Goal: Task Accomplishment & Management: Use online tool/utility

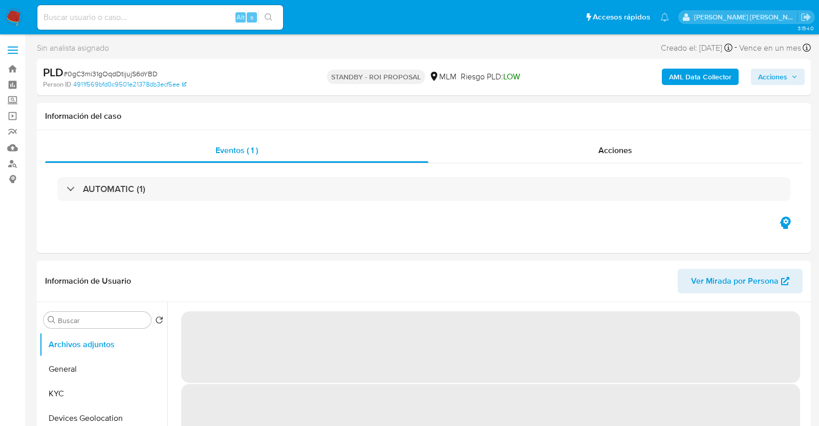
select select "10"
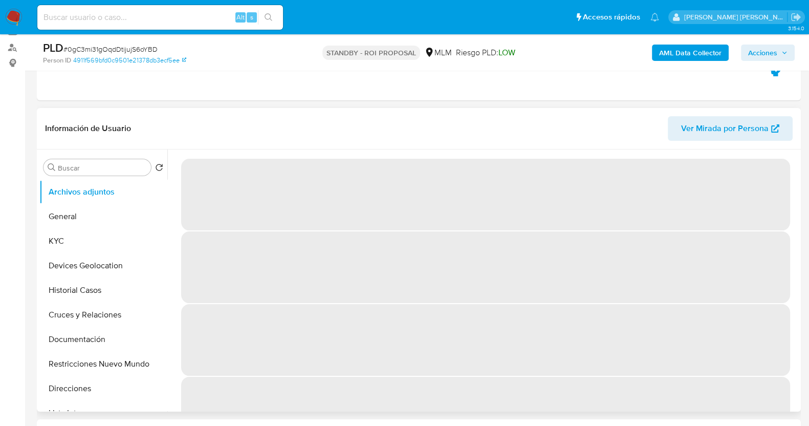
scroll to position [127, 0]
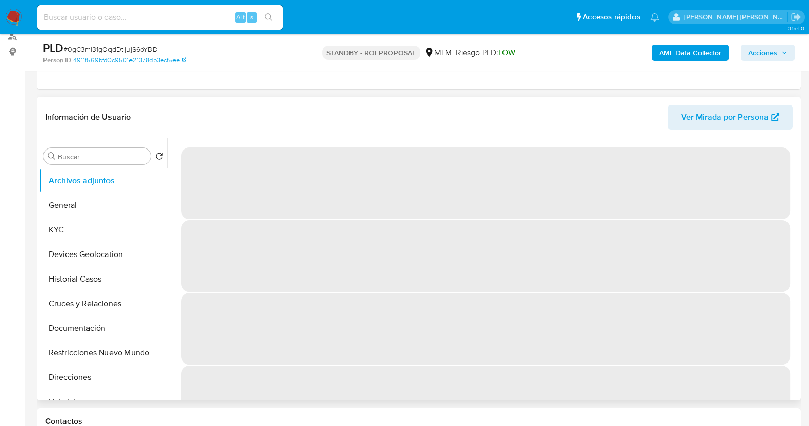
select select "10"
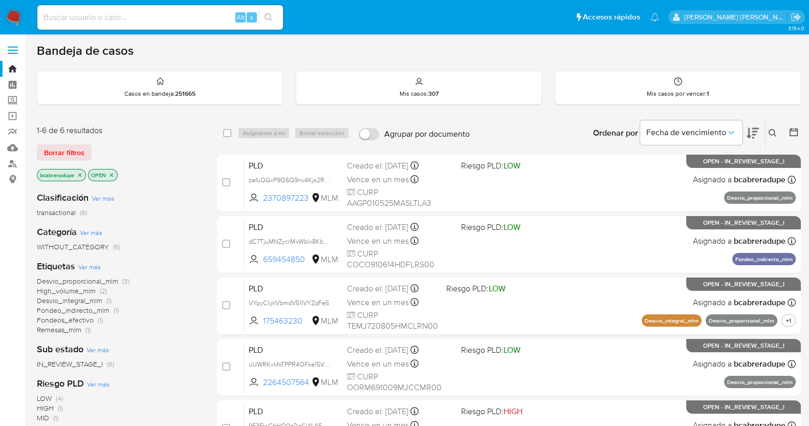
click at [82, 176] on icon "close-filter" at bounding box center [80, 175] width 6 height 6
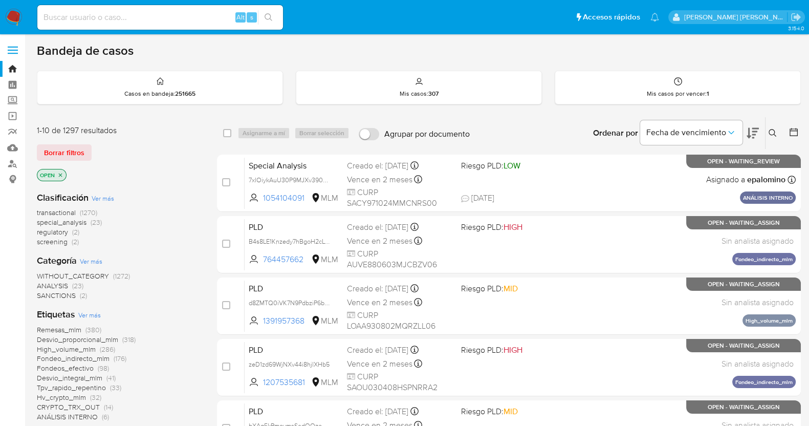
click at [775, 131] on icon at bounding box center [773, 133] width 8 height 8
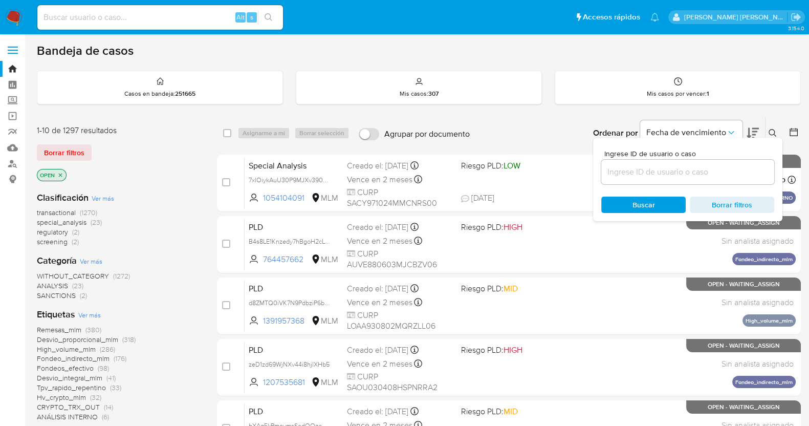
click at [683, 173] on input at bounding box center [687, 171] width 173 height 13
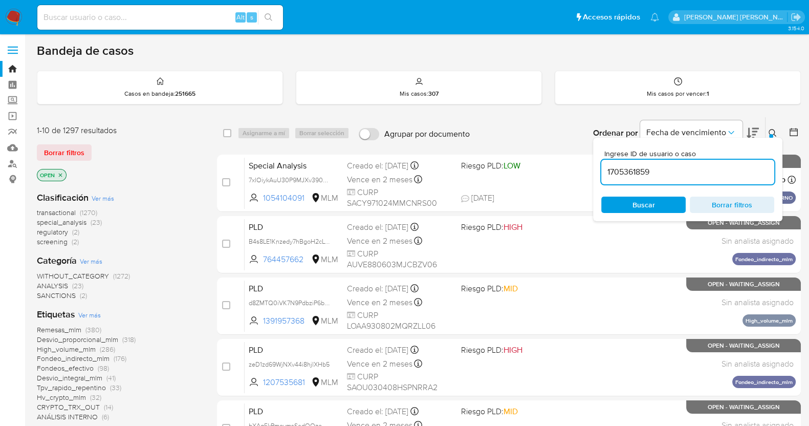
type input "1705361859"
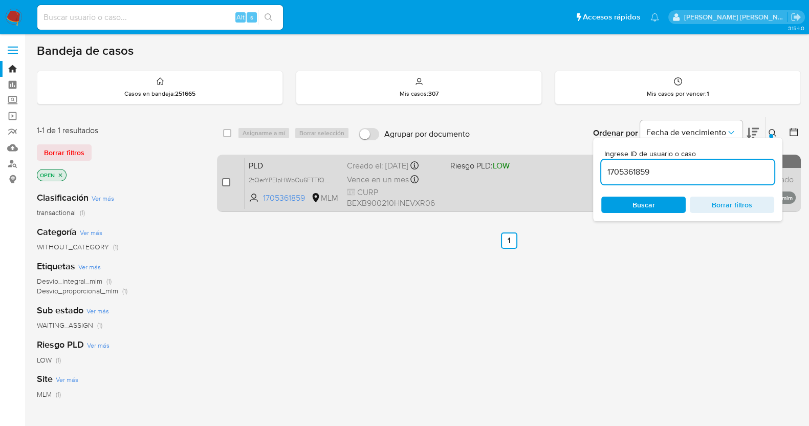
click at [224, 181] on input "checkbox" at bounding box center [226, 182] width 8 height 8
checkbox input "true"
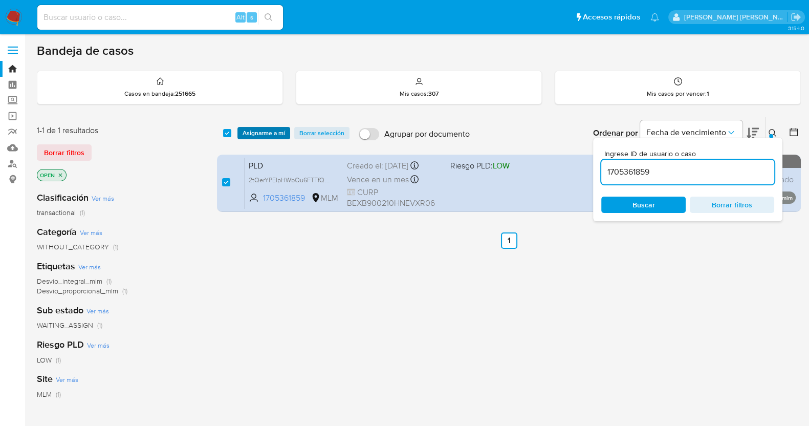
click at [269, 133] on span "Asignarme a mí" at bounding box center [264, 133] width 42 height 10
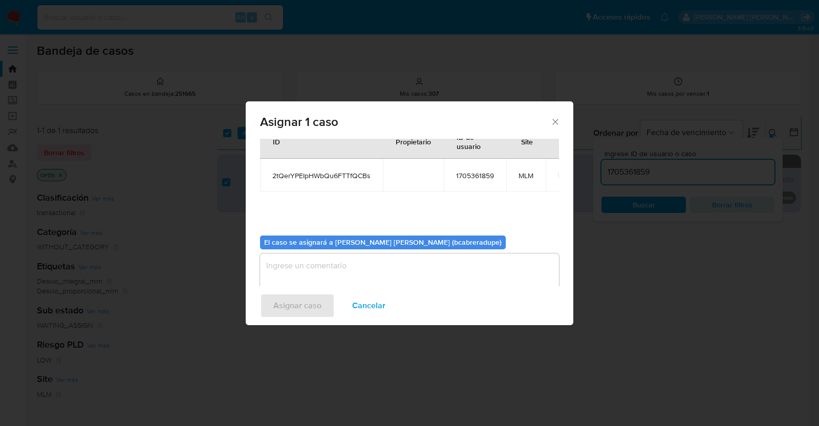
scroll to position [53, 0]
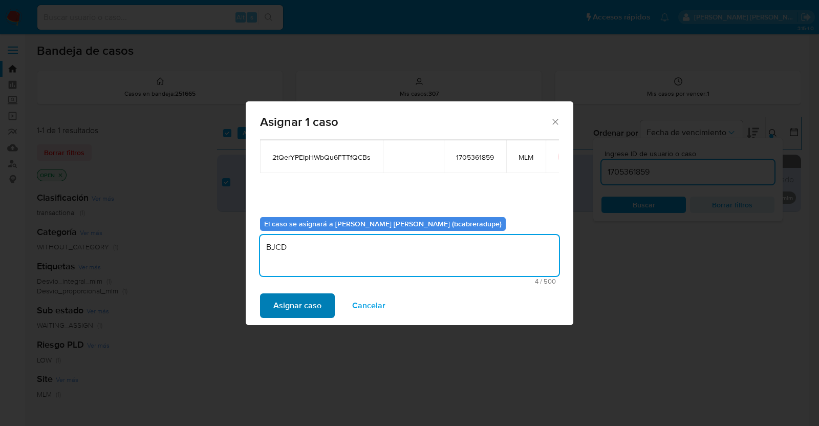
type textarea "BJCD"
click at [315, 306] on span "Asignar caso" at bounding box center [297, 305] width 48 height 23
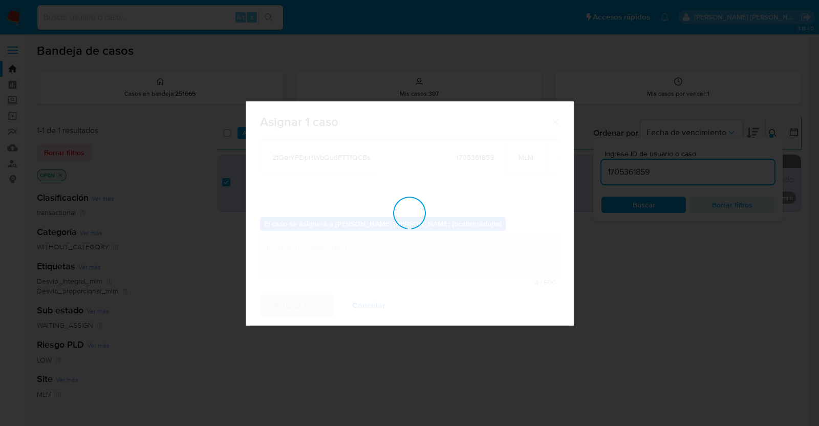
checkbox input "false"
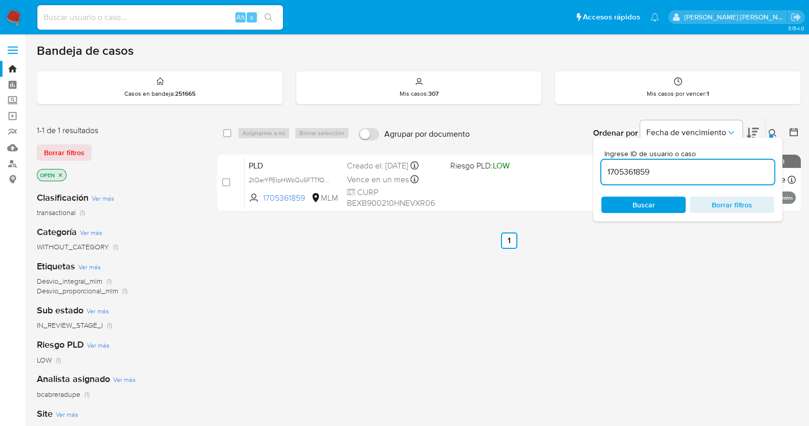
click at [631, 170] on input "1705361859" at bounding box center [687, 171] width 173 height 13
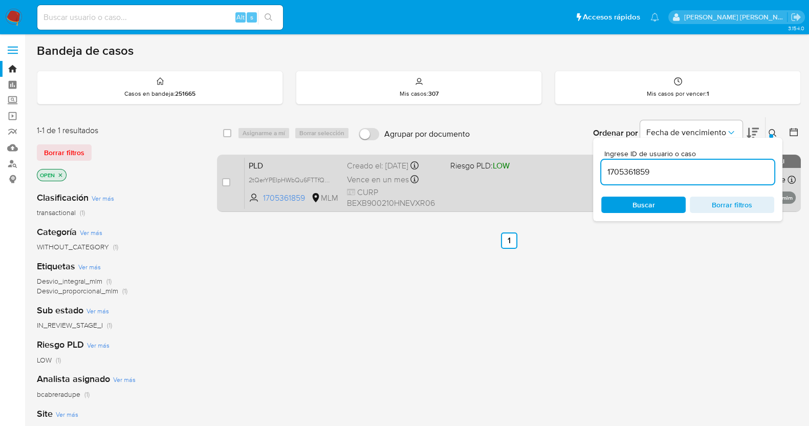
paste input "916797551"
type input "1916797551"
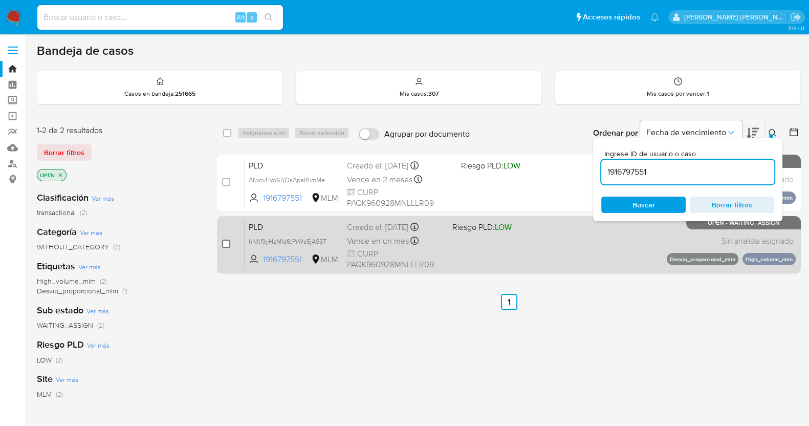
click at [224, 244] on input "checkbox" at bounding box center [226, 243] width 8 height 8
checkbox input "true"
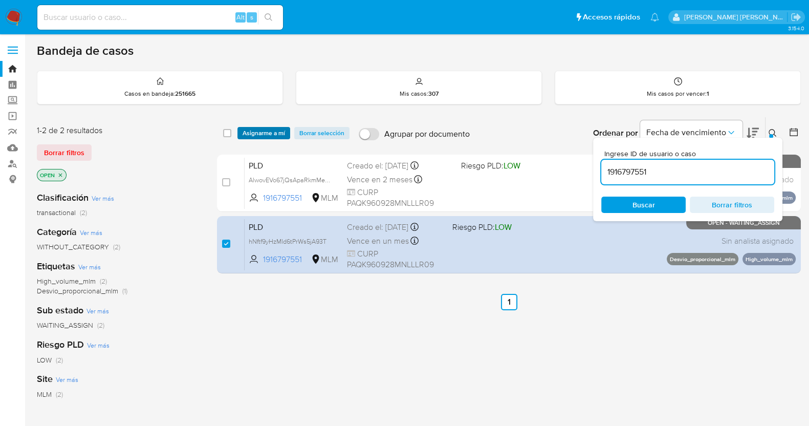
click at [271, 129] on span "Asignarme a mí" at bounding box center [264, 133] width 42 height 10
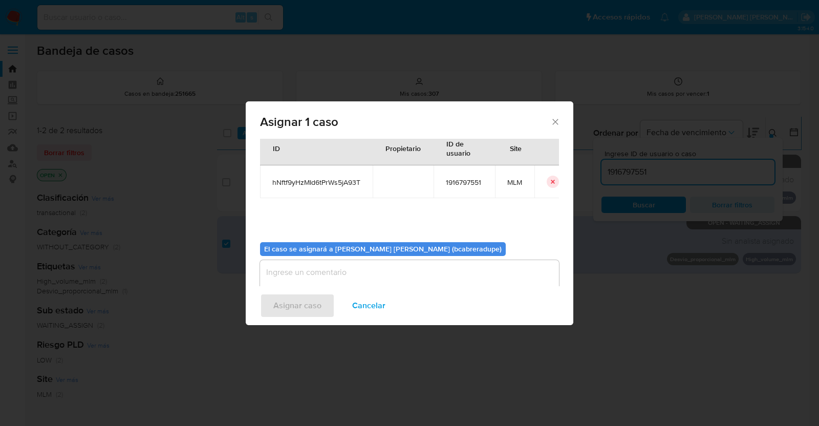
scroll to position [53, 0]
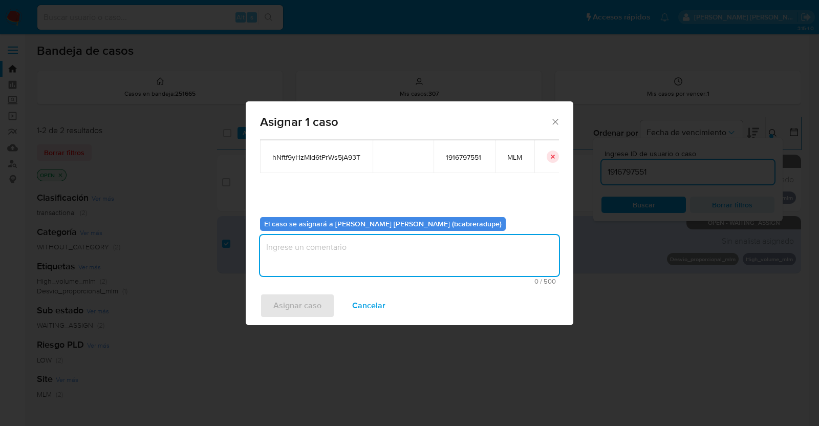
click at [420, 259] on textarea "assign-modal" at bounding box center [409, 255] width 299 height 41
type textarea "BJCD"
click at [300, 305] on span "Asignar caso" at bounding box center [297, 305] width 48 height 23
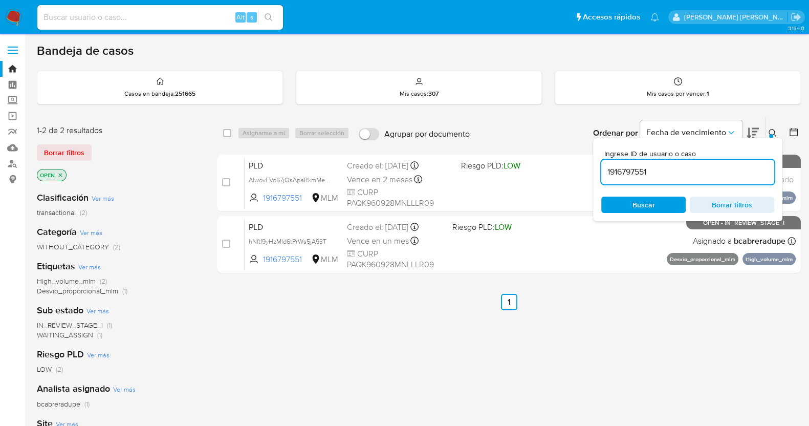
click at [637, 171] on input "1916797551" at bounding box center [687, 171] width 173 height 13
paste input "2212584779"
type input "2212584779"
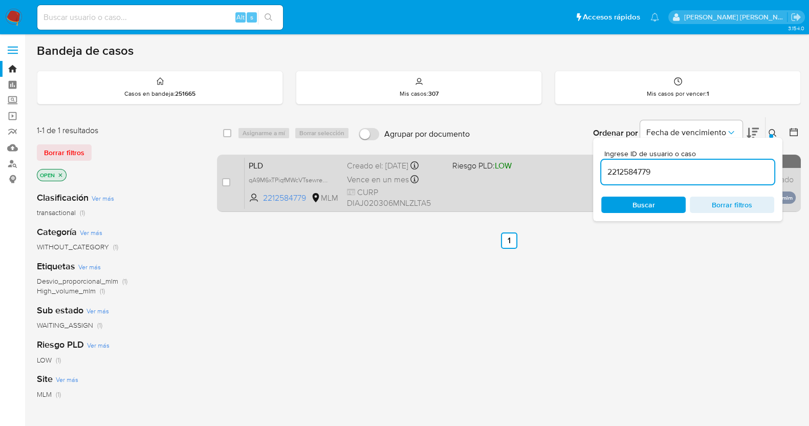
click at [222, 181] on input "checkbox" at bounding box center [226, 182] width 8 height 8
checkbox input "true"
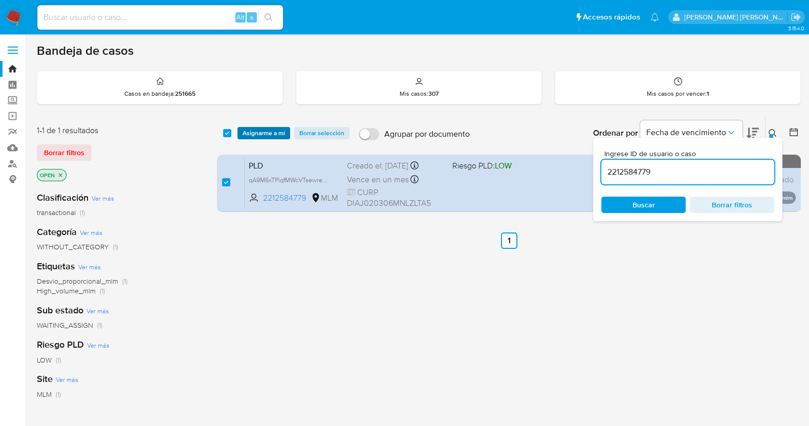
click at [260, 132] on span "Asignarme a mí" at bounding box center [264, 133] width 42 height 10
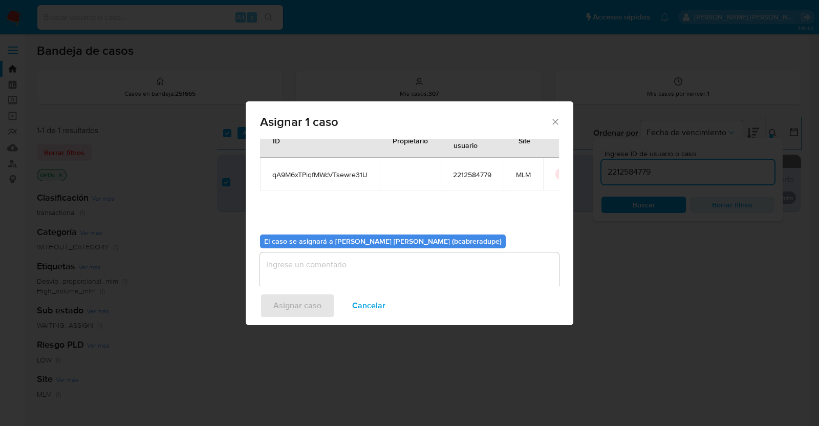
scroll to position [53, 0]
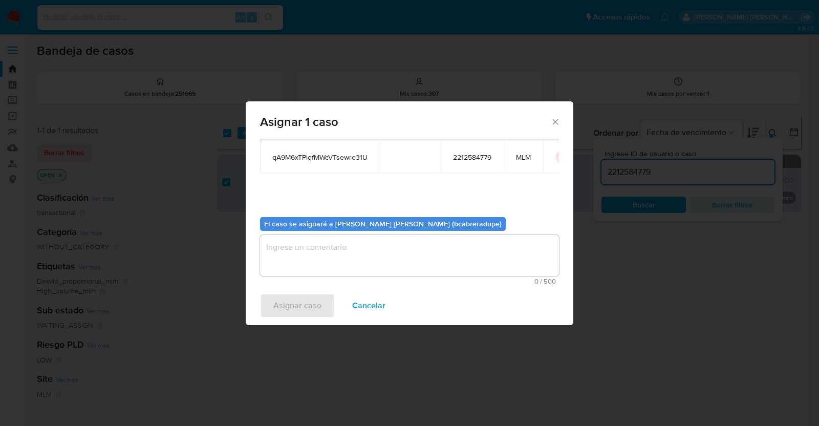
click at [416, 247] on textarea "assign-modal" at bounding box center [409, 255] width 299 height 41
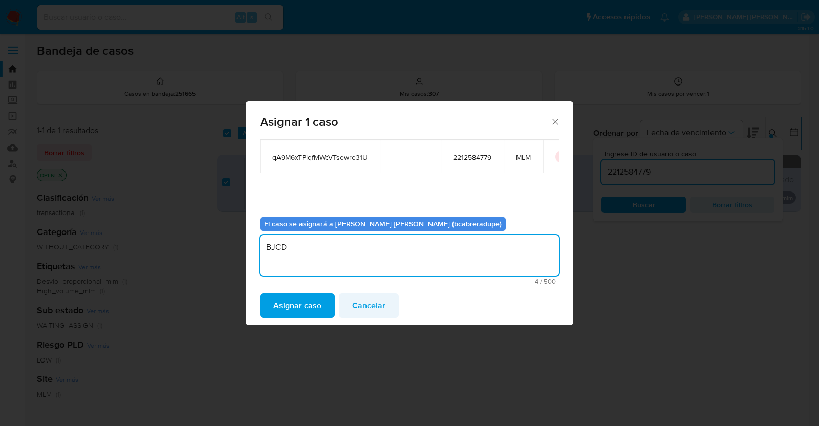
type textarea "BJCD"
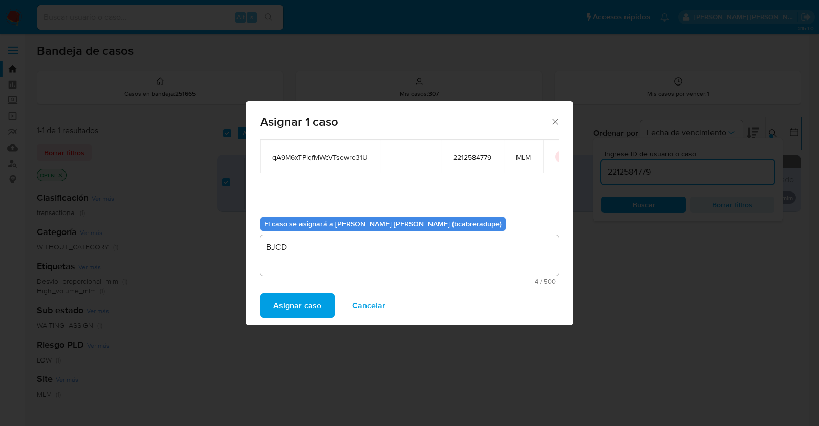
click at [368, 306] on span "Cancelar" at bounding box center [368, 305] width 33 height 23
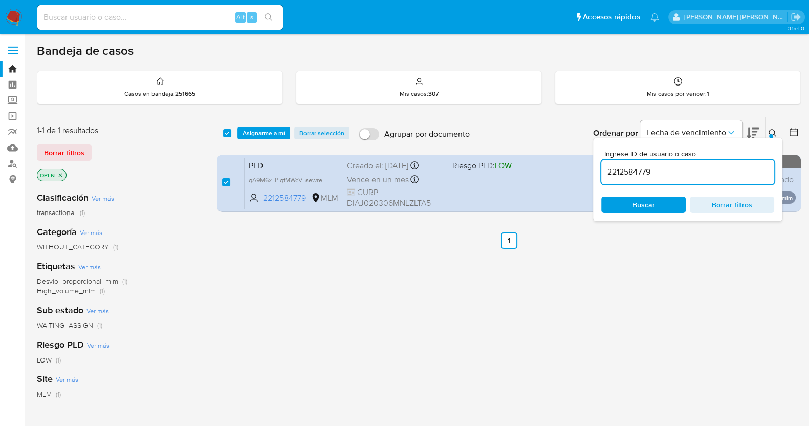
click at [262, 134] on span "Asignarme a mí" at bounding box center [264, 133] width 42 height 10
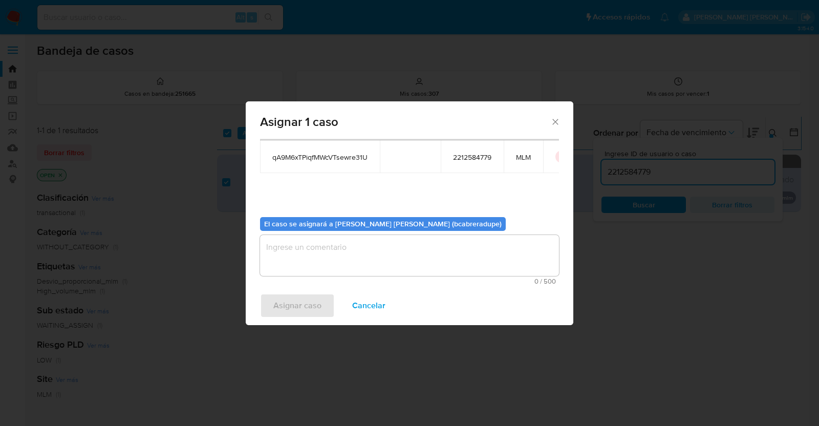
click at [392, 262] on textarea "assign-modal" at bounding box center [409, 255] width 299 height 41
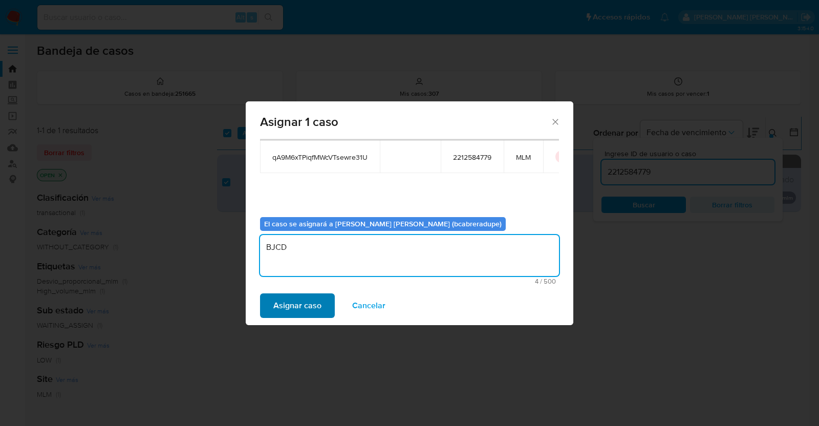
type textarea "BJCD"
click at [315, 304] on span "Asignar caso" at bounding box center [297, 305] width 48 height 23
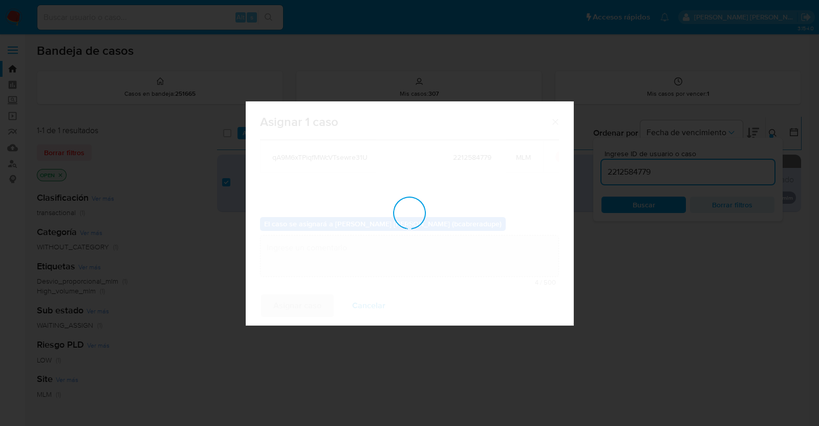
checkbox input "false"
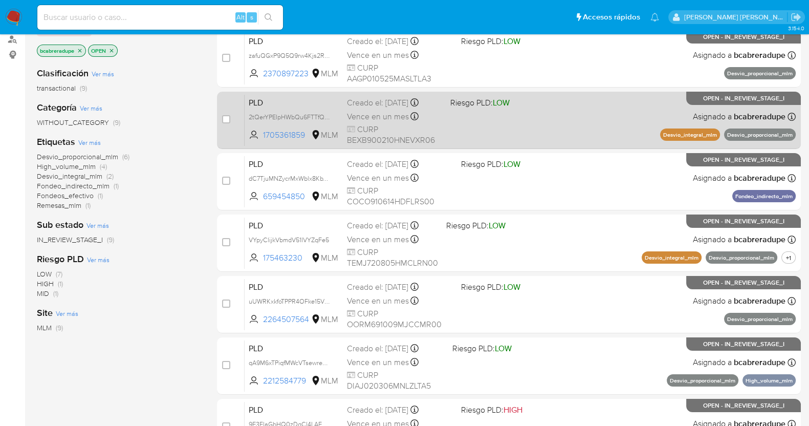
scroll to position [127, 0]
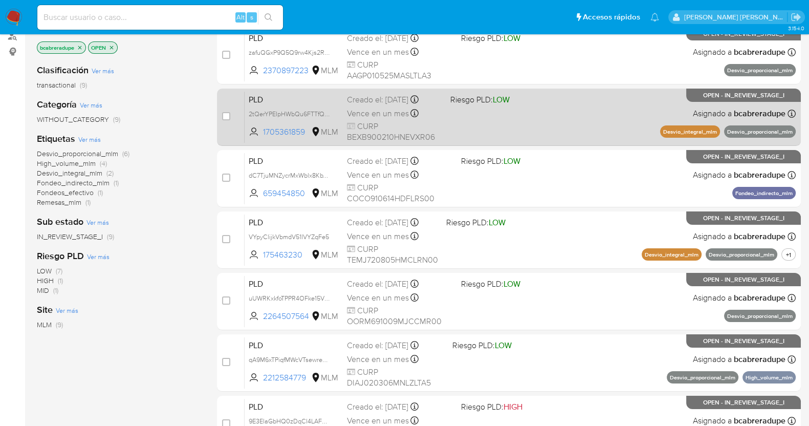
click at [391, 114] on span "Vence en un mes" at bounding box center [378, 113] width 62 height 11
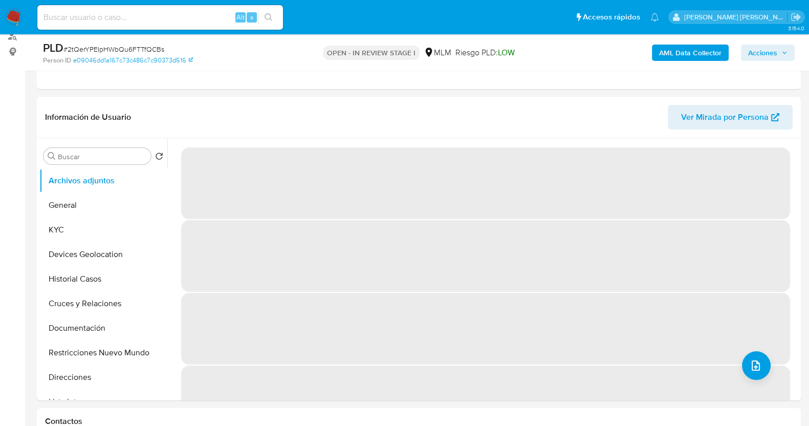
select select "10"
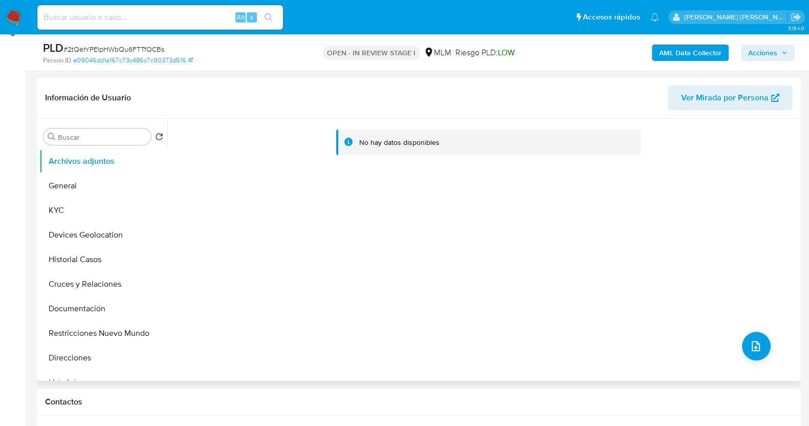
scroll to position [192, 0]
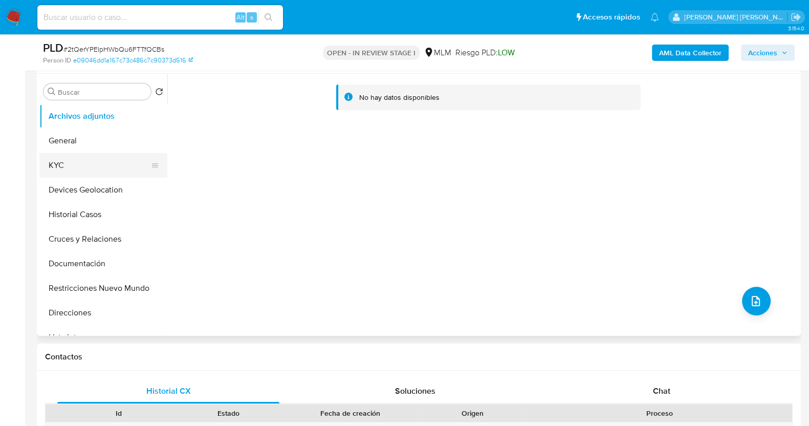
click at [85, 164] on button "KYC" at bounding box center [99, 165] width 120 height 25
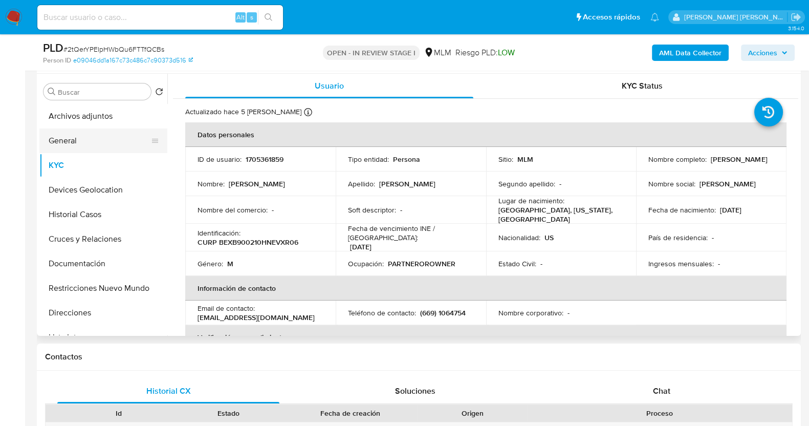
click at [92, 136] on button "General" at bounding box center [99, 140] width 120 height 25
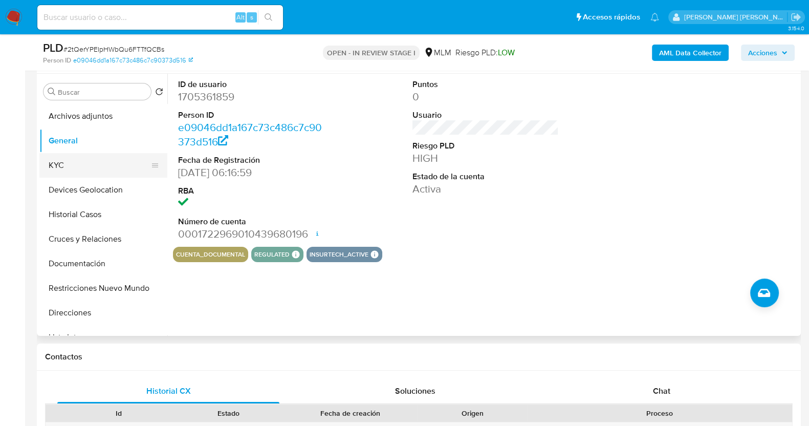
click at [86, 169] on button "KYC" at bounding box center [99, 165] width 120 height 25
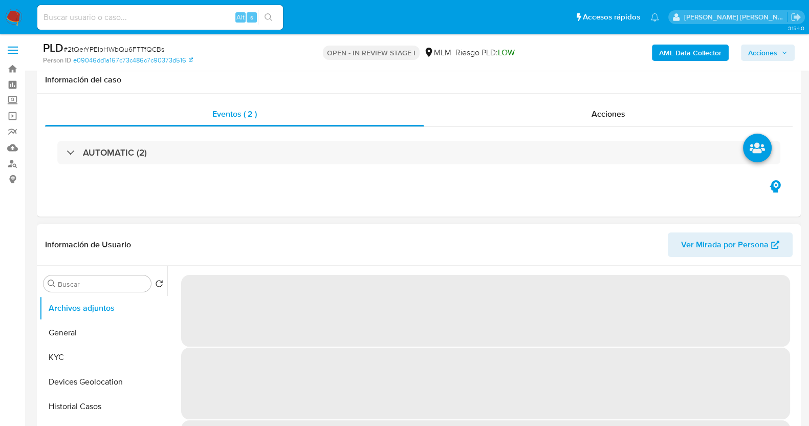
scroll to position [192, 0]
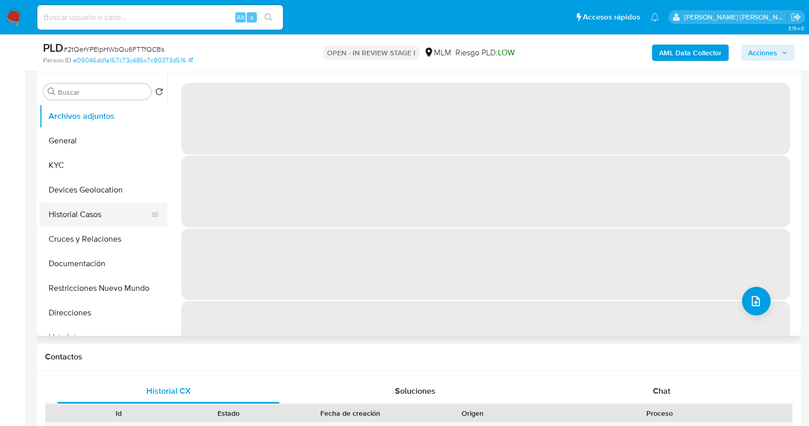
click at [99, 213] on button "Historial Casos" at bounding box center [99, 214] width 120 height 25
select select "10"
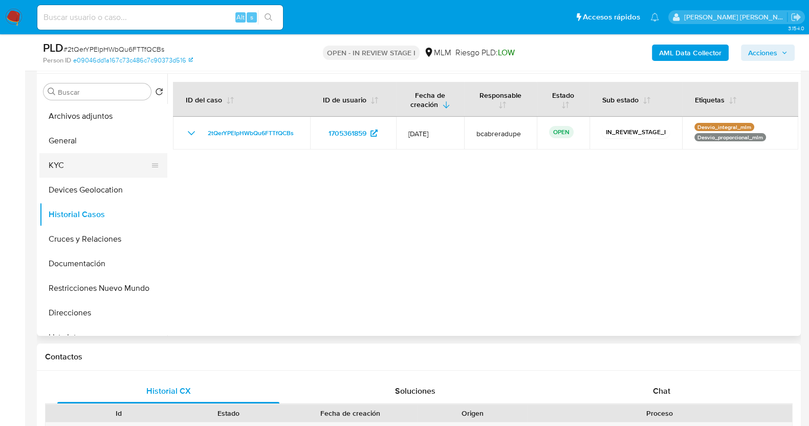
click at [81, 167] on button "KYC" at bounding box center [99, 165] width 120 height 25
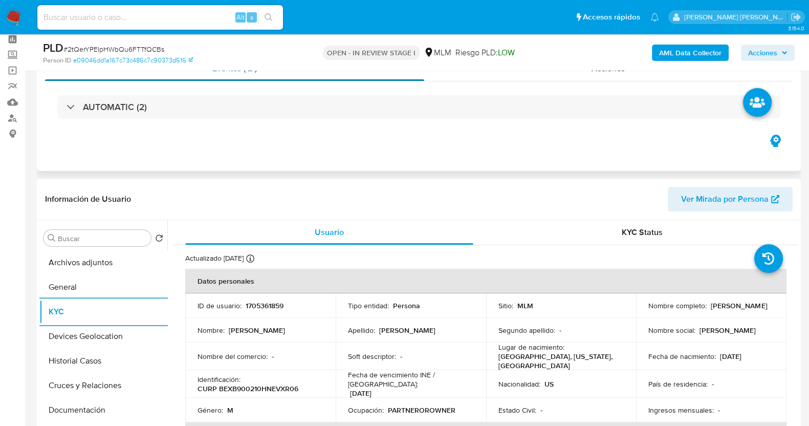
scroll to position [0, 0]
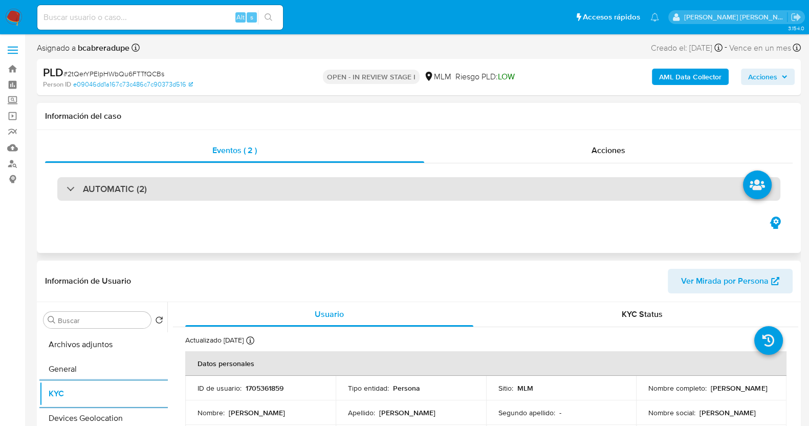
click at [82, 189] on div "AUTOMATIC (2)" at bounding box center [107, 188] width 80 height 11
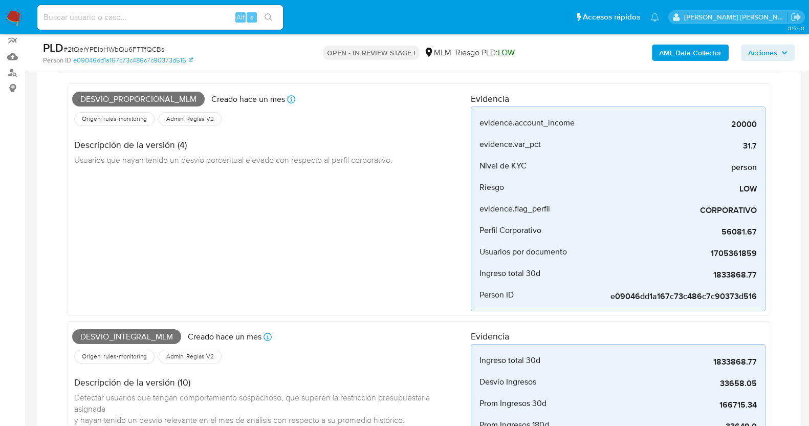
scroll to position [63, 0]
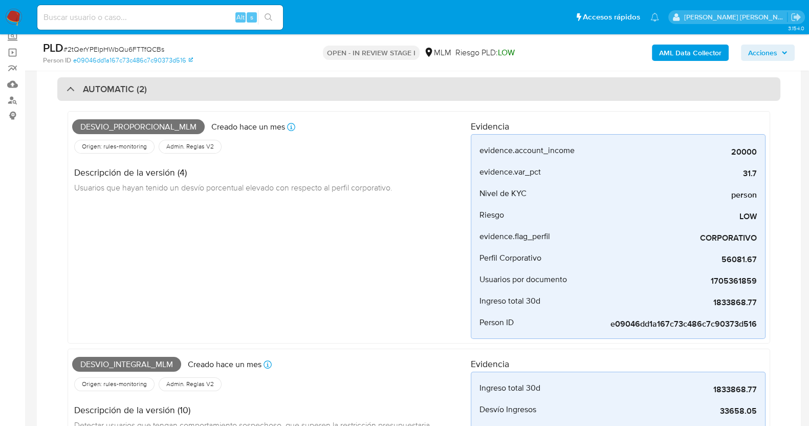
click at [211, 92] on div "AUTOMATIC (2)" at bounding box center [418, 89] width 723 height 24
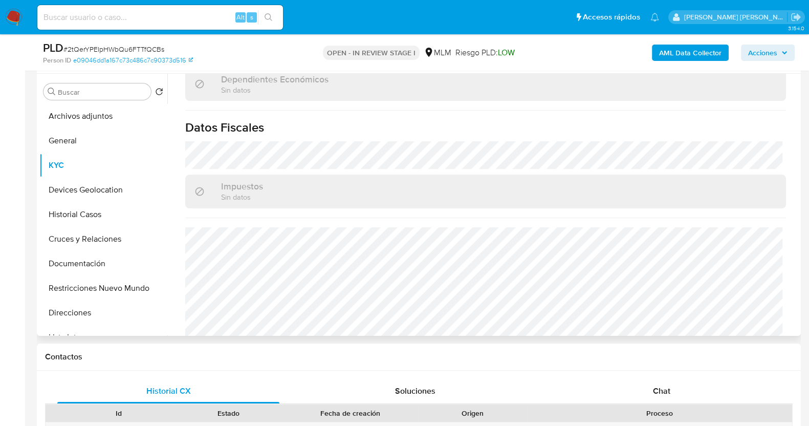
scroll to position [633, 0]
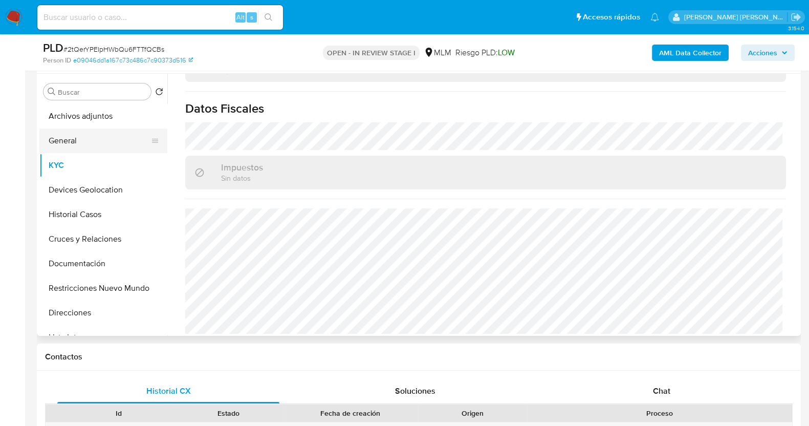
click at [87, 146] on button "General" at bounding box center [99, 140] width 120 height 25
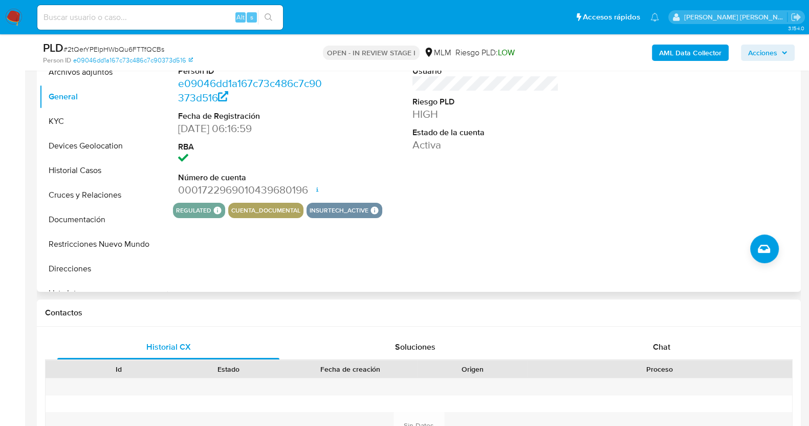
scroll to position [255, 0]
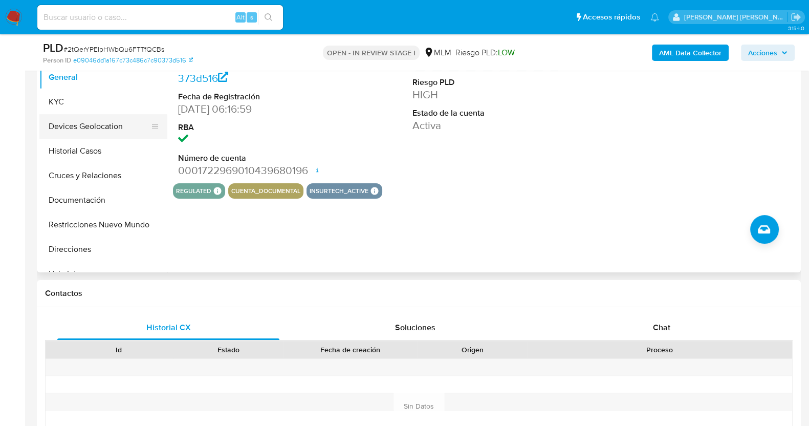
click at [106, 119] on button "Devices Geolocation" at bounding box center [99, 126] width 120 height 25
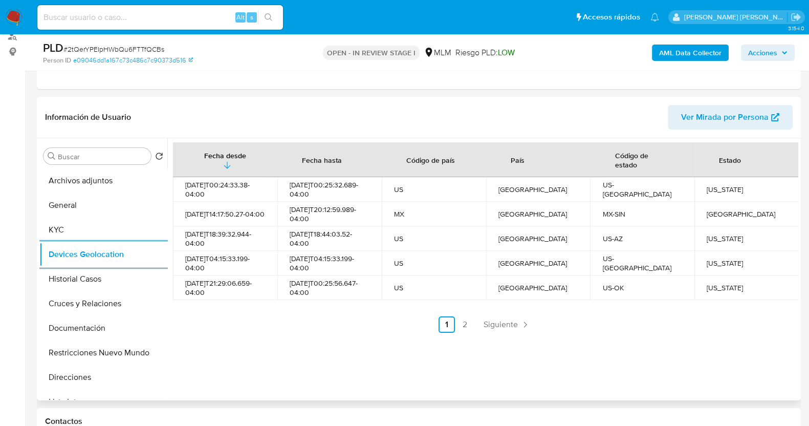
scroll to position [192, 0]
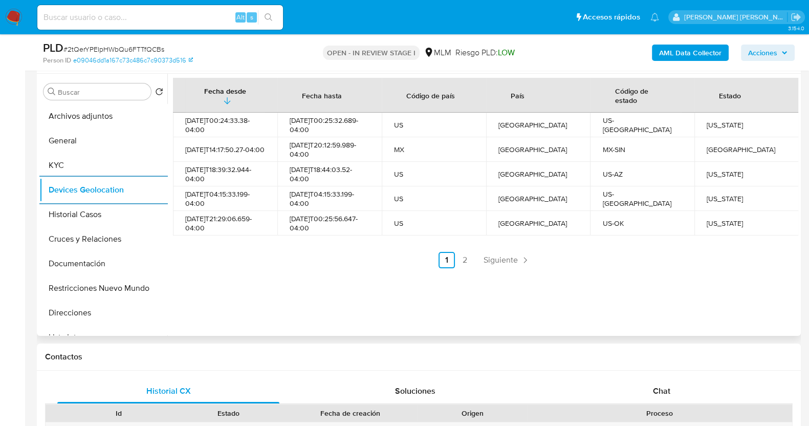
drag, startPoint x: 512, startPoint y: 255, endPoint x: 518, endPoint y: 254, distance: 6.7
click at [512, 256] on span "Siguiente" at bounding box center [501, 260] width 34 height 8
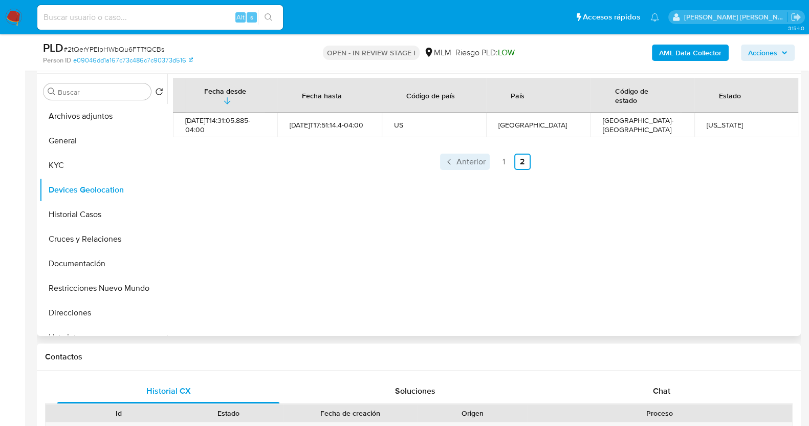
click at [453, 160] on link "Anterior" at bounding box center [465, 162] width 50 height 16
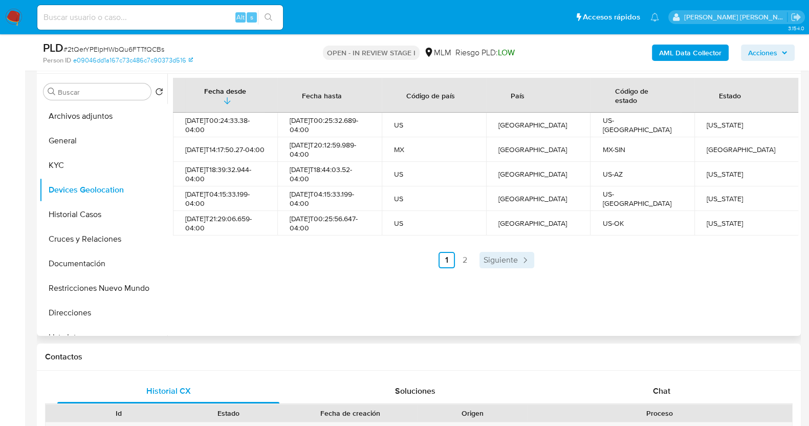
click at [502, 259] on span "Siguiente" at bounding box center [501, 260] width 34 height 8
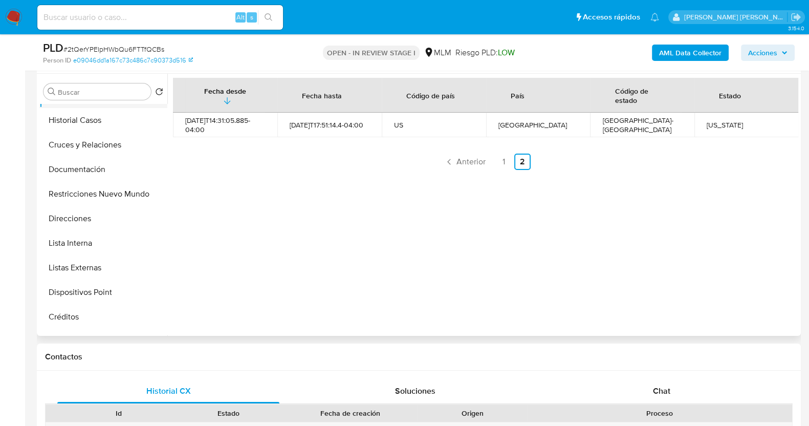
scroll to position [127, 0]
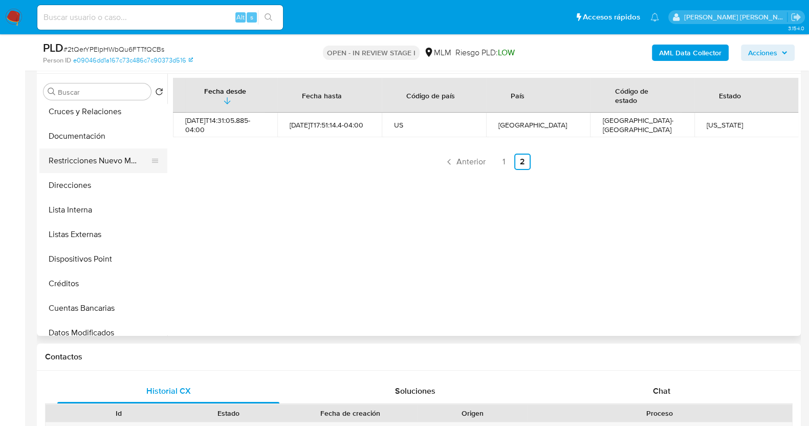
click at [123, 160] on button "Restricciones Nuevo Mundo" at bounding box center [99, 160] width 120 height 25
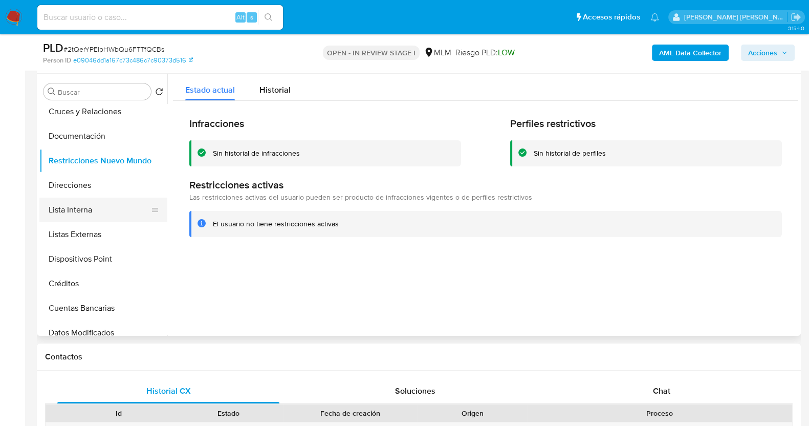
click at [100, 211] on button "Lista Interna" at bounding box center [99, 210] width 120 height 25
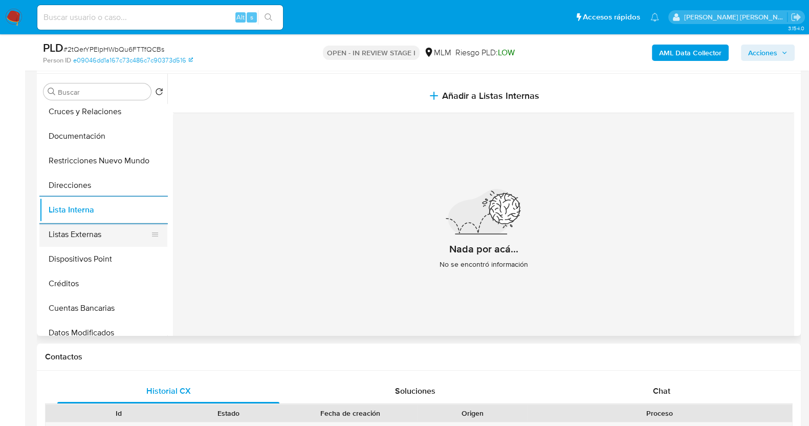
click at [79, 239] on button "Listas Externas" at bounding box center [99, 234] width 120 height 25
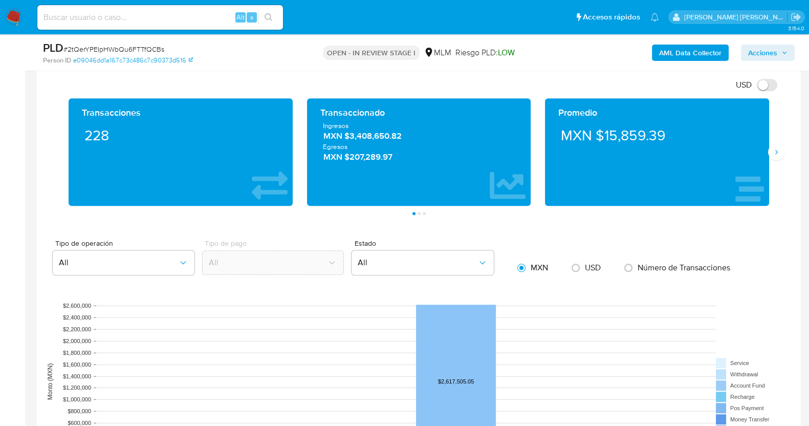
scroll to position [742, 0]
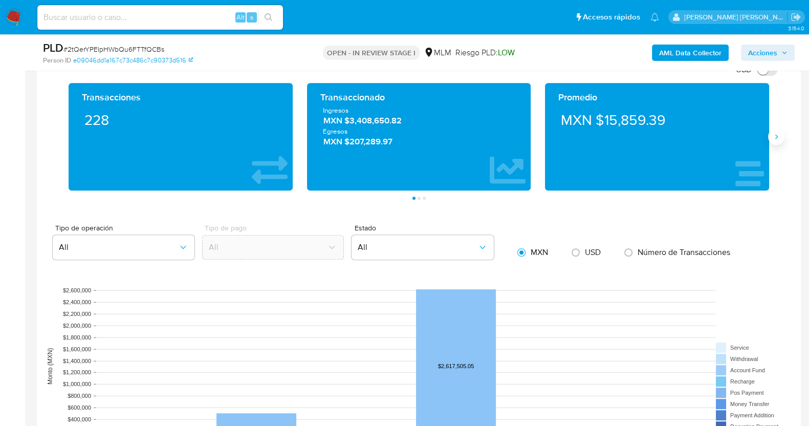
click at [776, 133] on icon "Siguiente" at bounding box center [776, 137] width 8 height 8
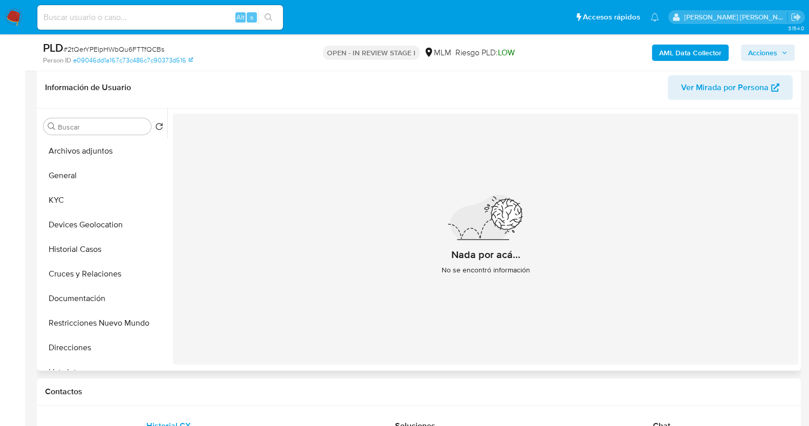
scroll to position [38, 0]
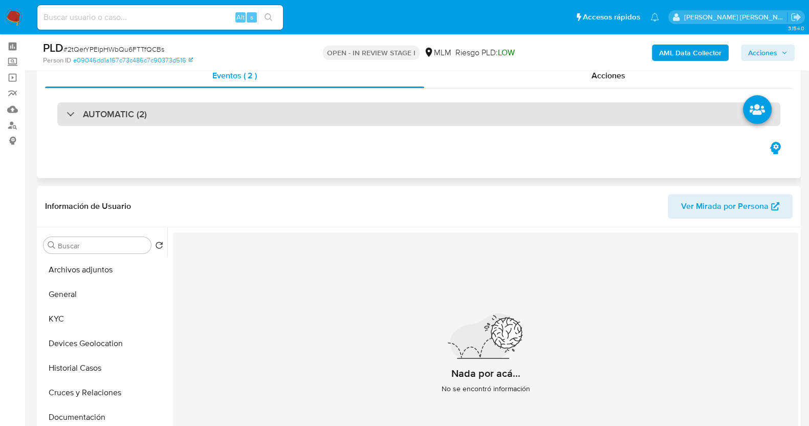
click at [126, 118] on h3 "AUTOMATIC (2)" at bounding box center [115, 113] width 64 height 11
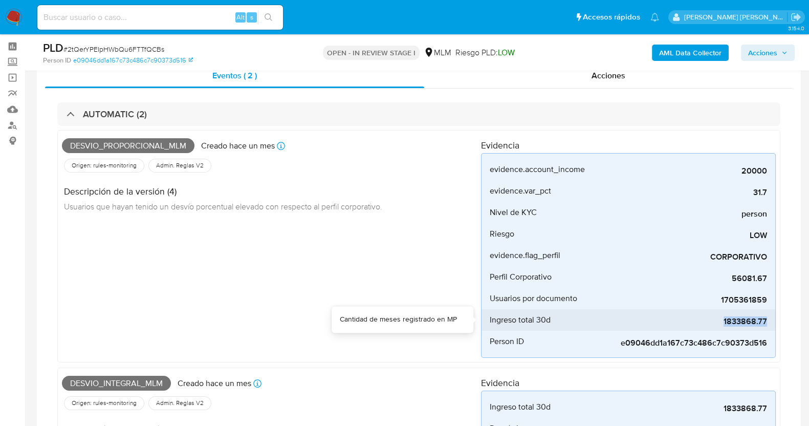
drag, startPoint x: 726, startPoint y: 322, endPoint x: 773, endPoint y: 321, distance: 46.6
click at [773, 321] on li "Ingreso total 30d 1833868.77" at bounding box center [628, 319] width 294 height 21
copy span "1833868.77"
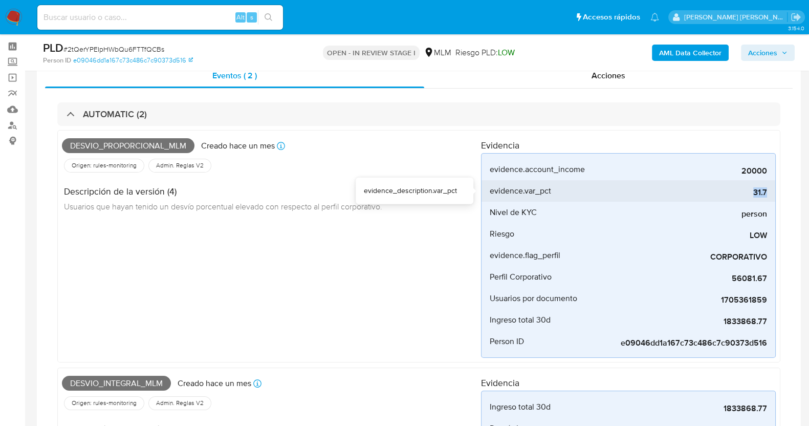
drag, startPoint x: 753, startPoint y: 195, endPoint x: 772, endPoint y: 195, distance: 18.4
click at [772, 195] on li "evidence.var_pct 31.7" at bounding box center [628, 190] width 294 height 21
copy span "31.7"
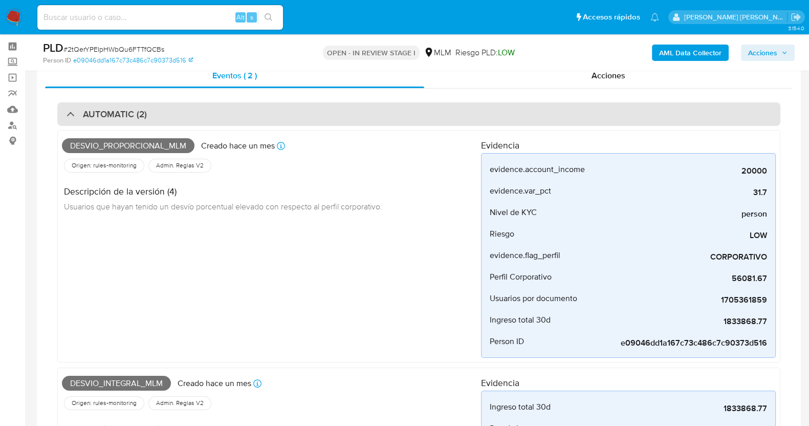
click at [93, 116] on h3 "AUTOMATIC (2)" at bounding box center [115, 113] width 64 height 11
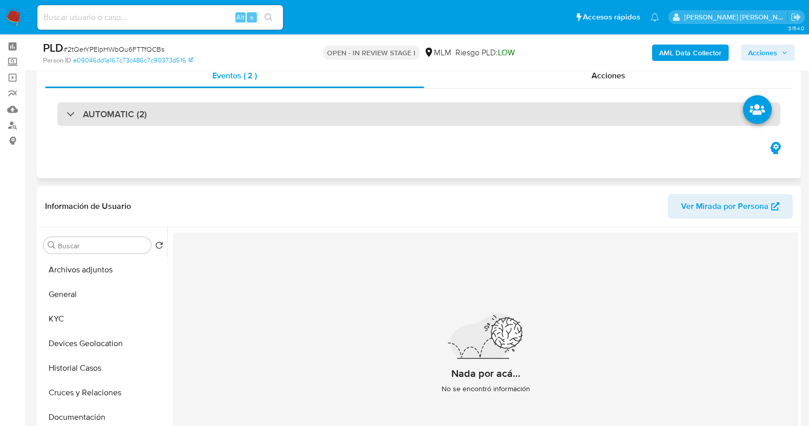
click at [183, 116] on div "AUTOMATIC (2)" at bounding box center [418, 114] width 723 height 24
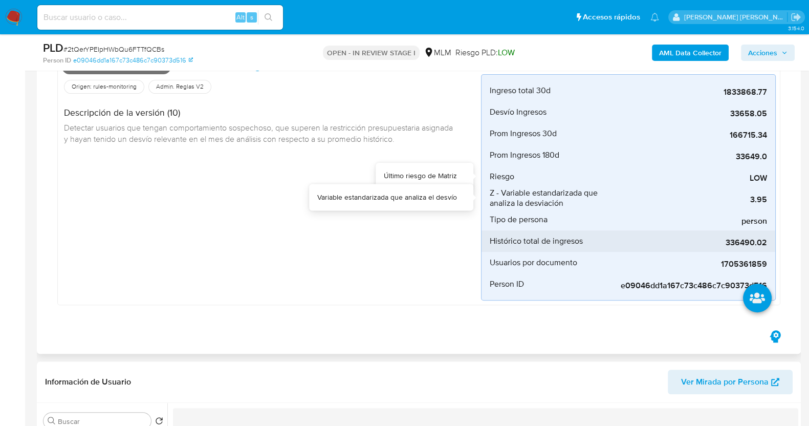
scroll to position [358, 0]
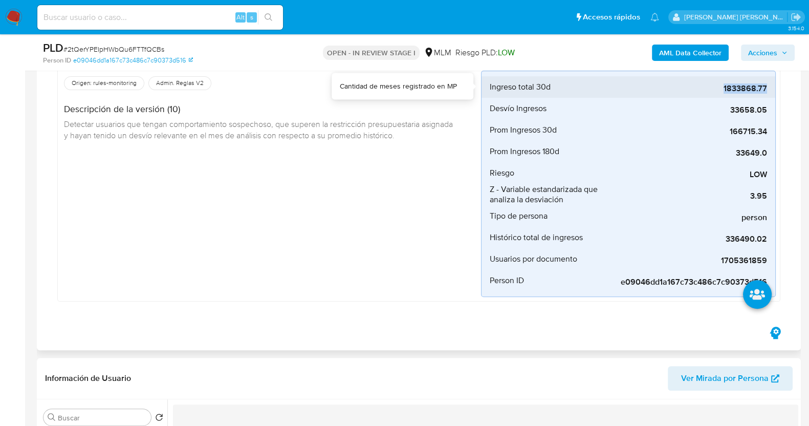
drag, startPoint x: 722, startPoint y: 88, endPoint x: 767, endPoint y: 91, distance: 45.1
click at [767, 91] on span "1833868.77" at bounding box center [691, 88] width 154 height 10
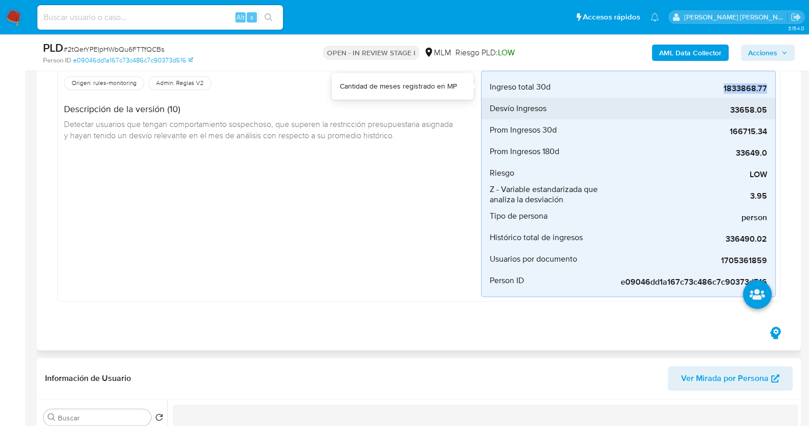
copy span "1833868.77"
